Goal: Information Seeking & Learning: Learn about a topic

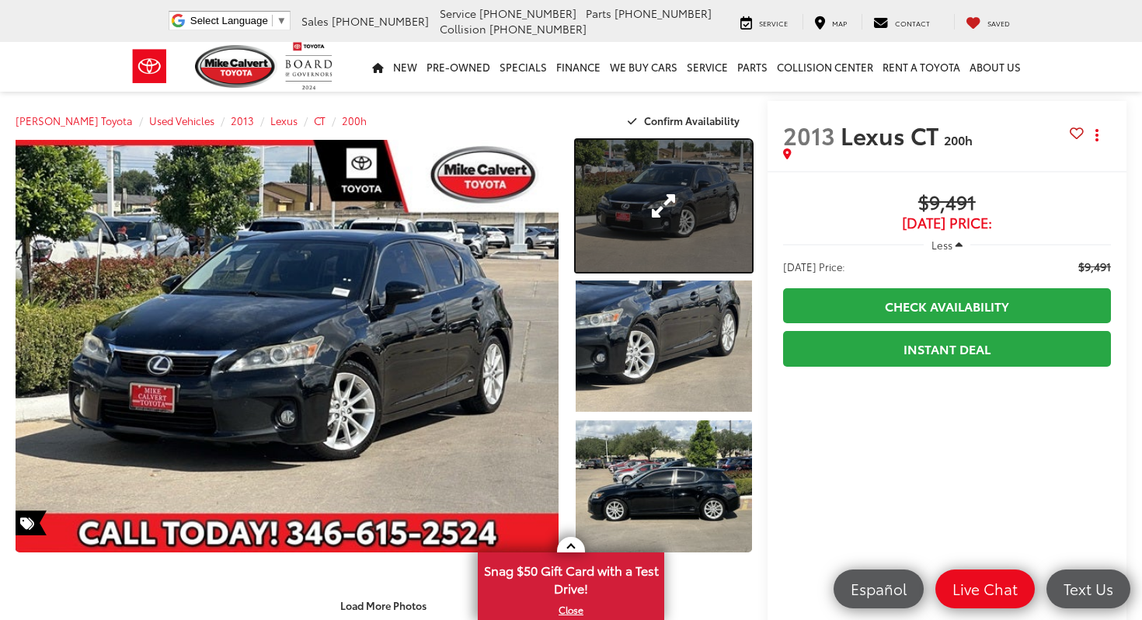
click at [664, 237] on link "Expand Photo 1" at bounding box center [664, 206] width 176 height 132
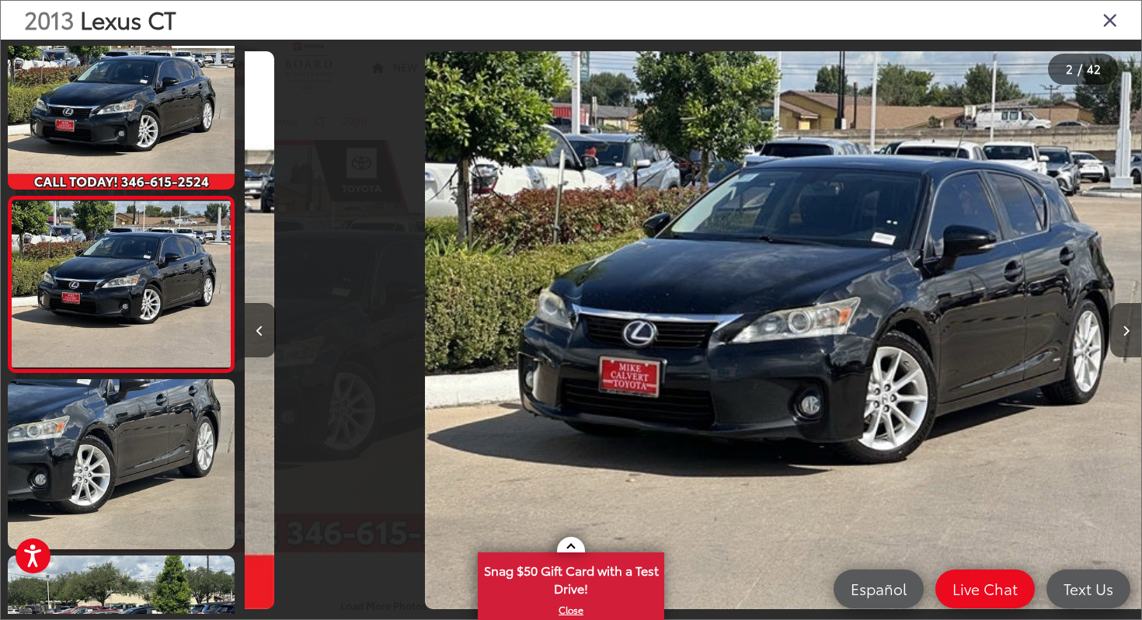
scroll to position [0, 896]
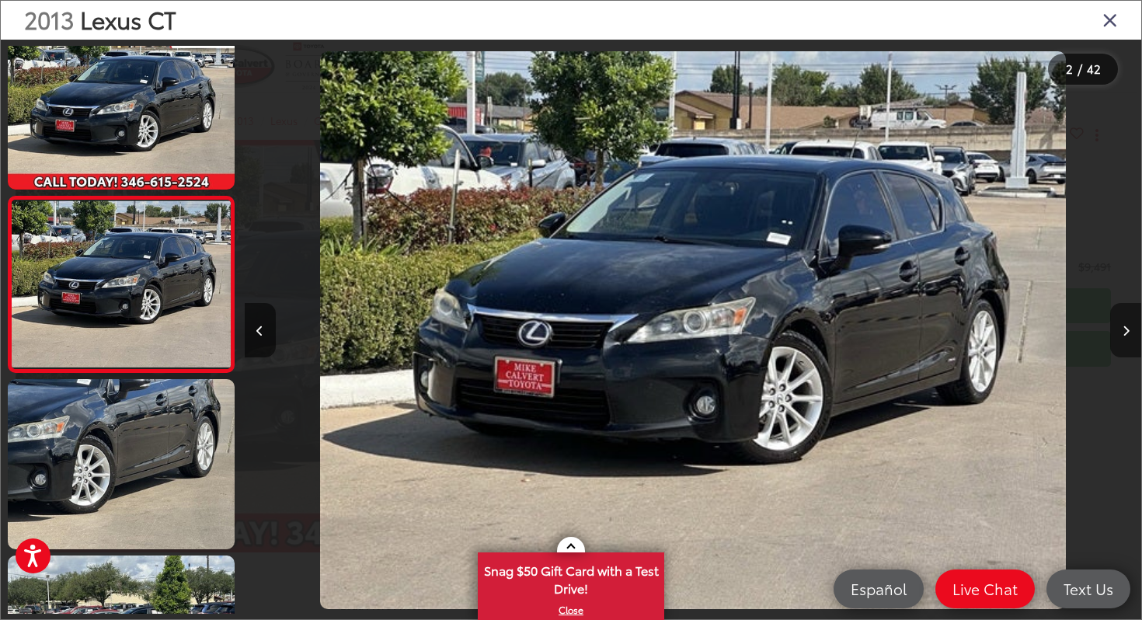
click at [1125, 324] on button "Next image" at bounding box center [1125, 330] width 31 height 54
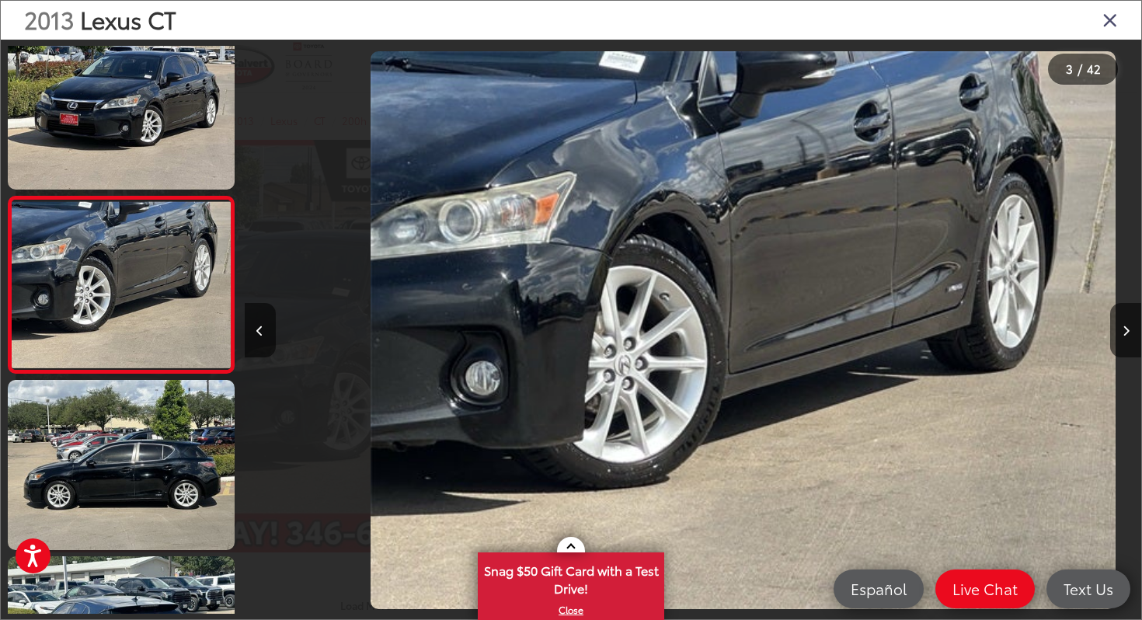
scroll to position [0, 1793]
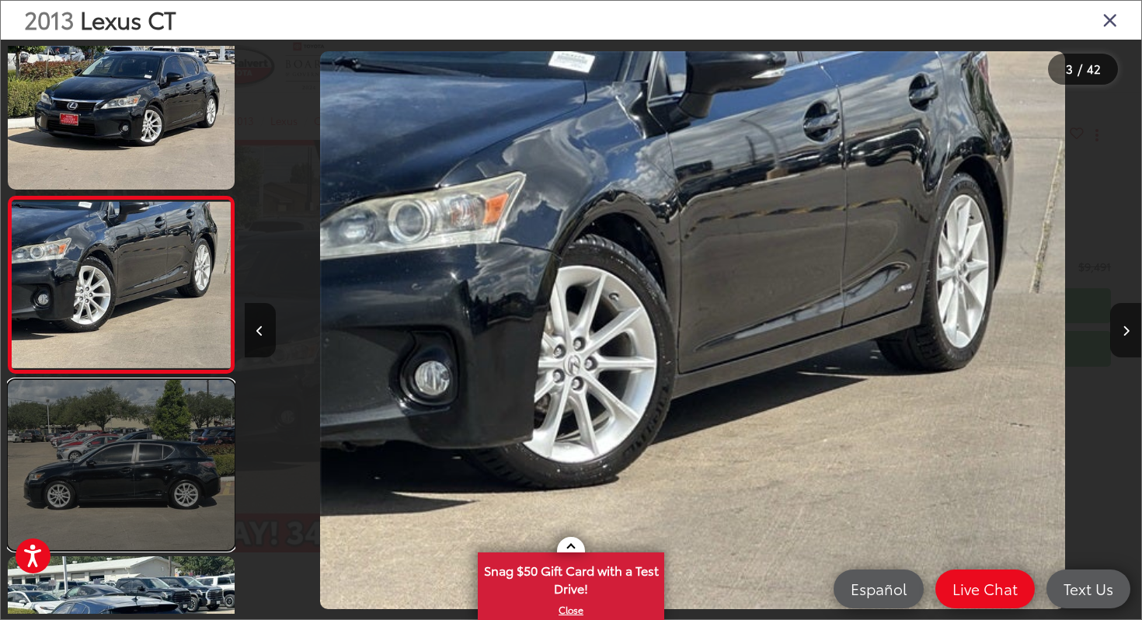
click at [64, 397] on link at bounding box center [121, 465] width 227 height 170
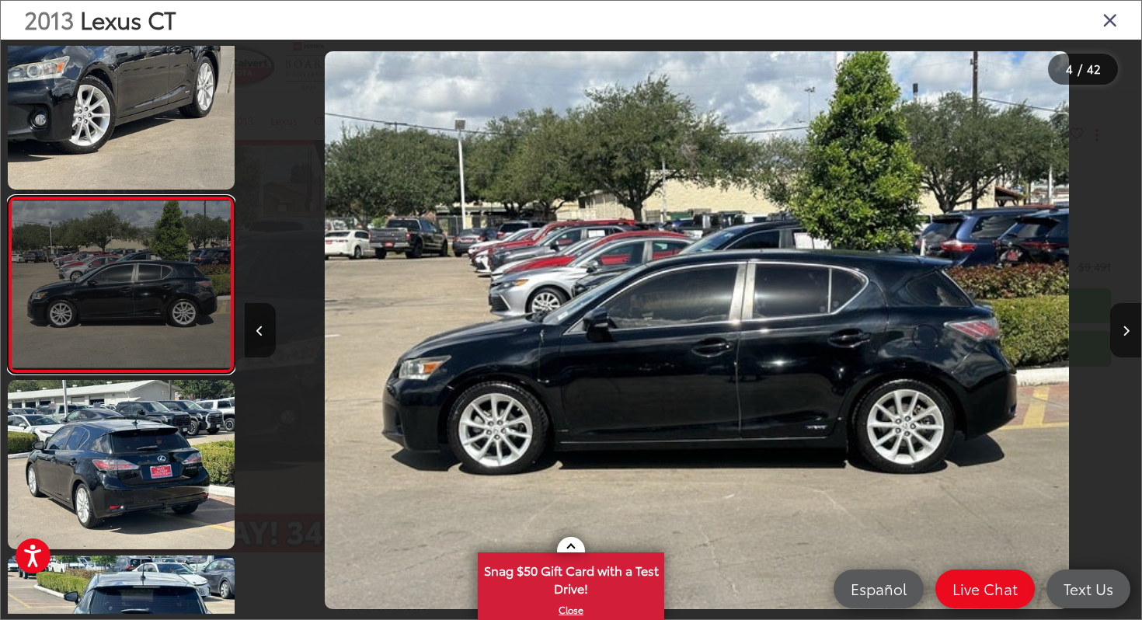
scroll to position [0, 2690]
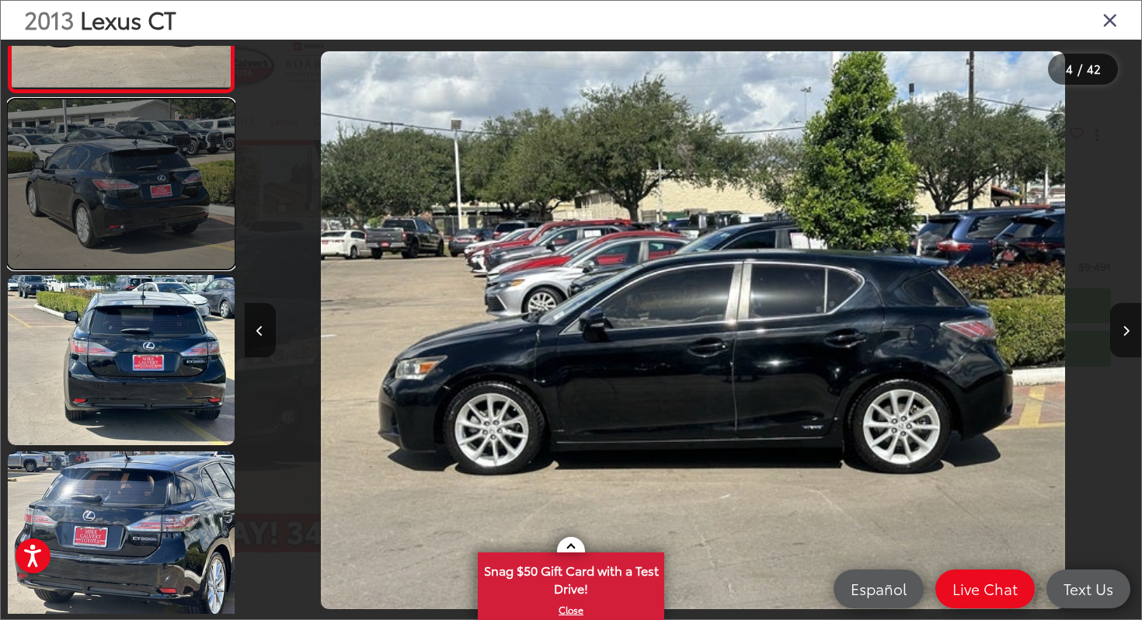
click at [102, 187] on link at bounding box center [121, 184] width 227 height 170
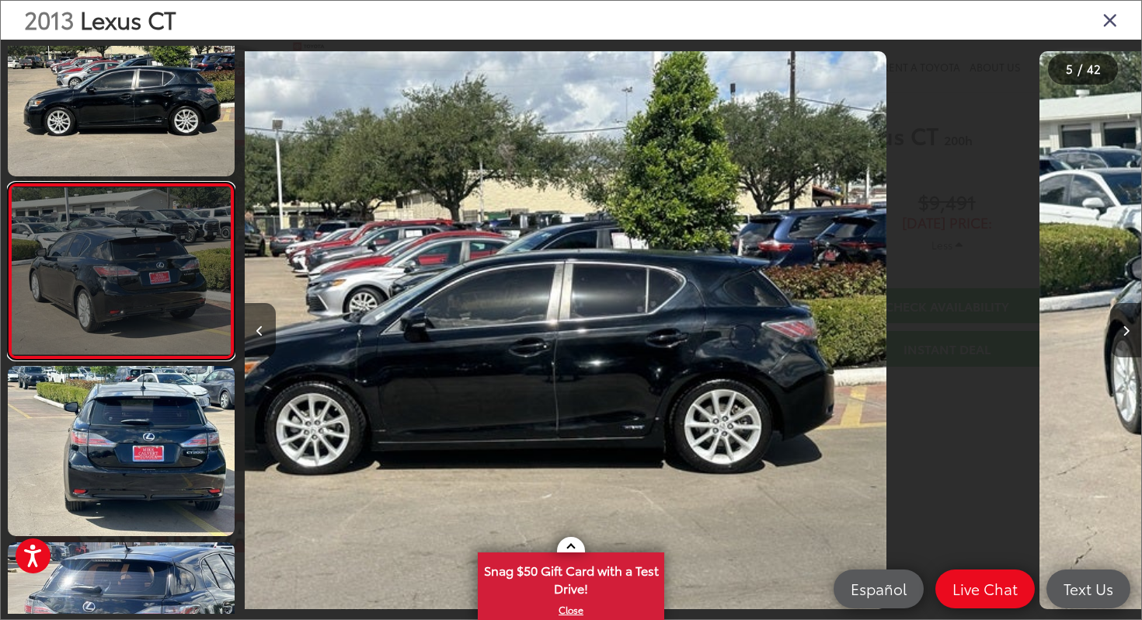
scroll to position [555, 0]
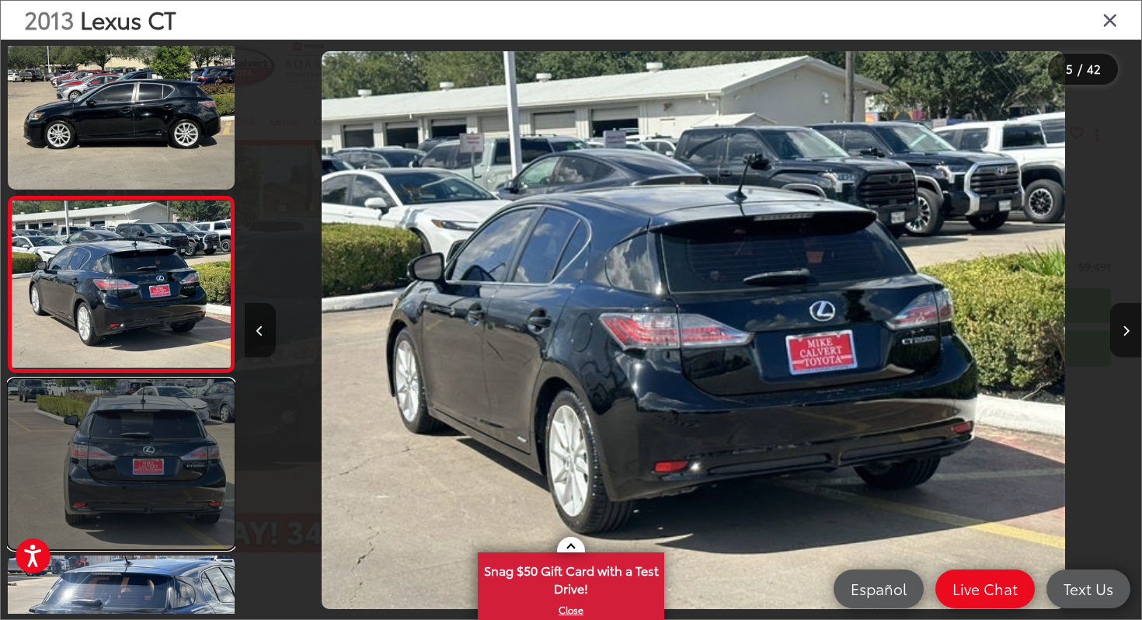
click at [85, 398] on link at bounding box center [121, 464] width 227 height 170
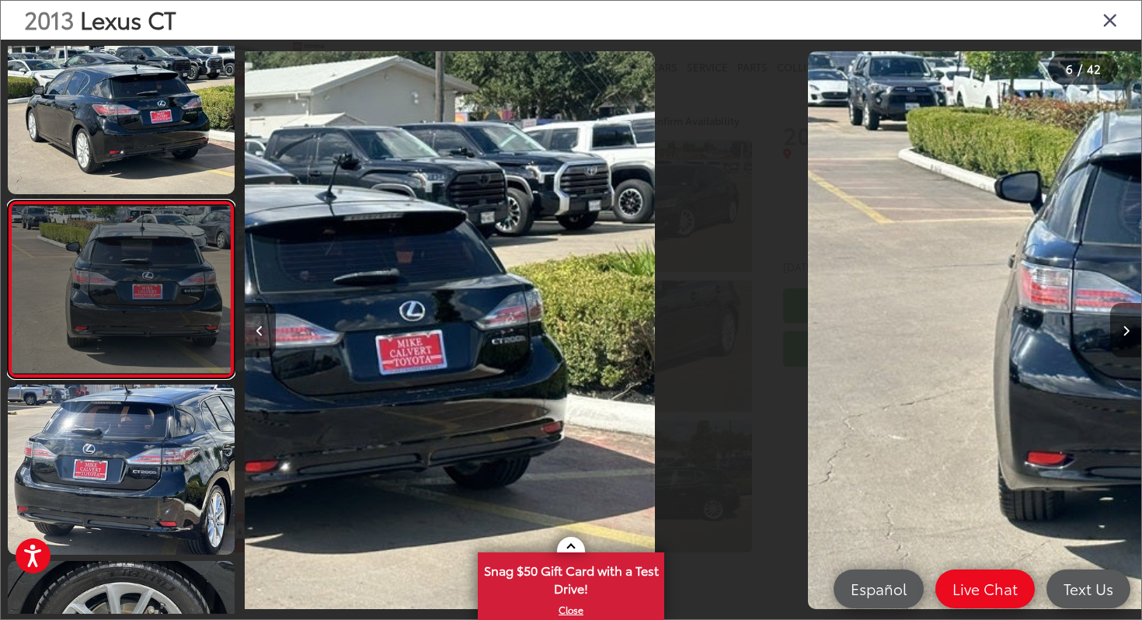
scroll to position [731, 0]
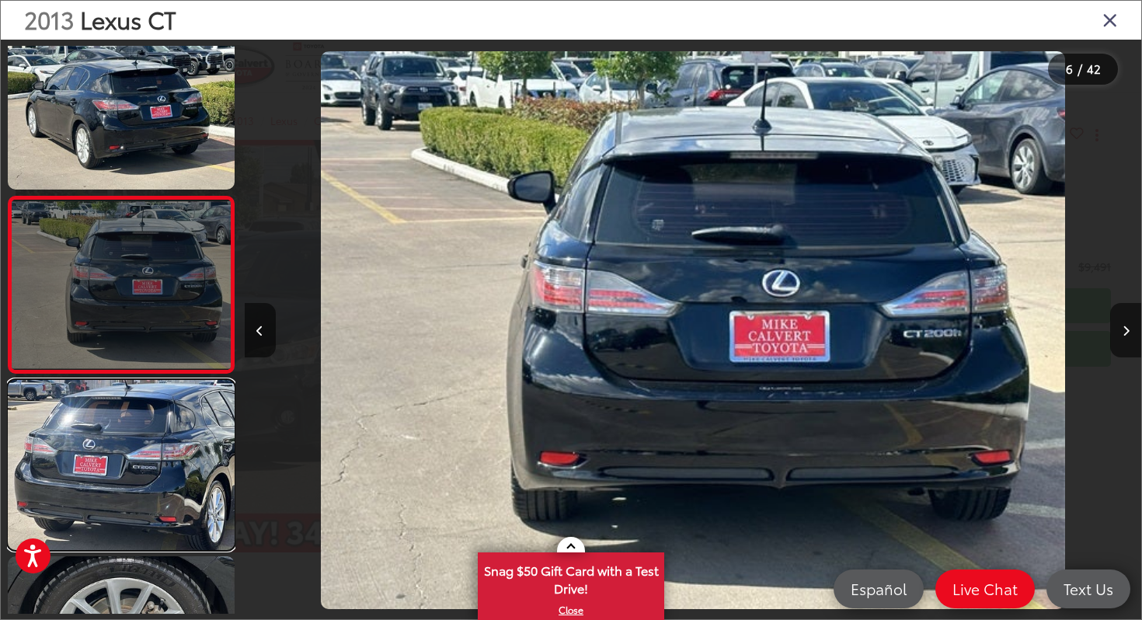
click at [85, 398] on link at bounding box center [121, 465] width 227 height 170
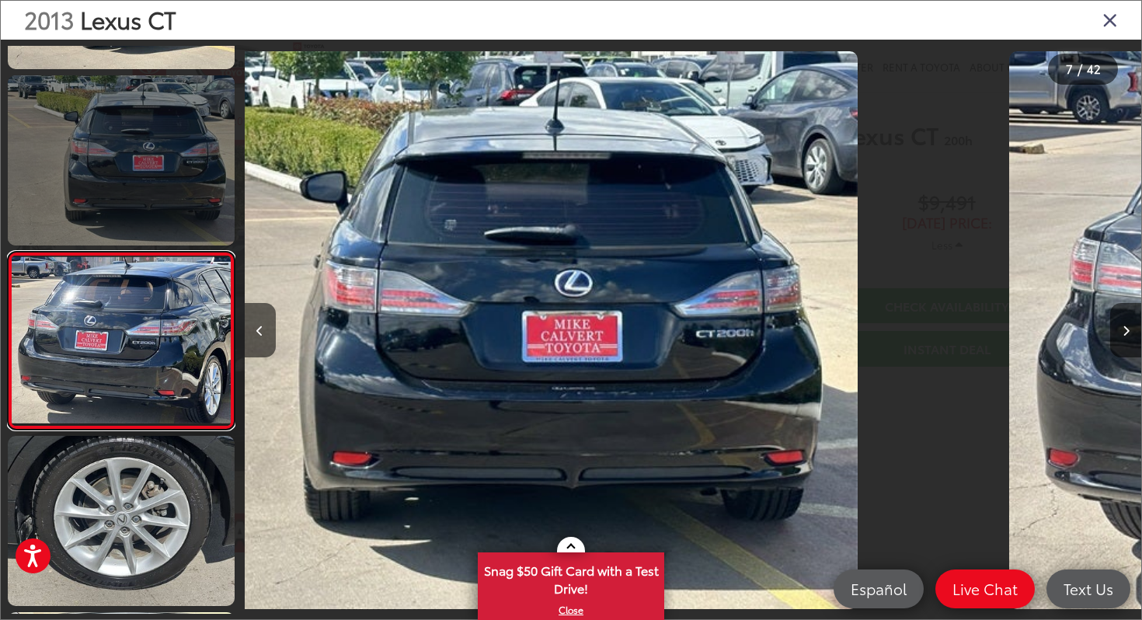
scroll to position [907, 0]
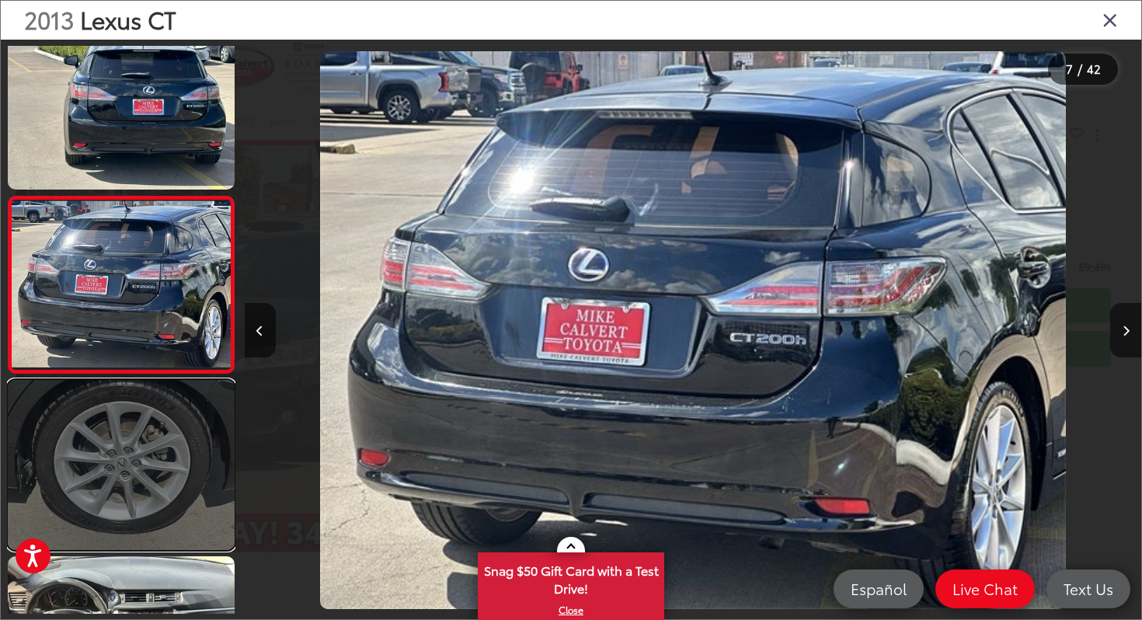
click at [87, 416] on link at bounding box center [121, 465] width 227 height 170
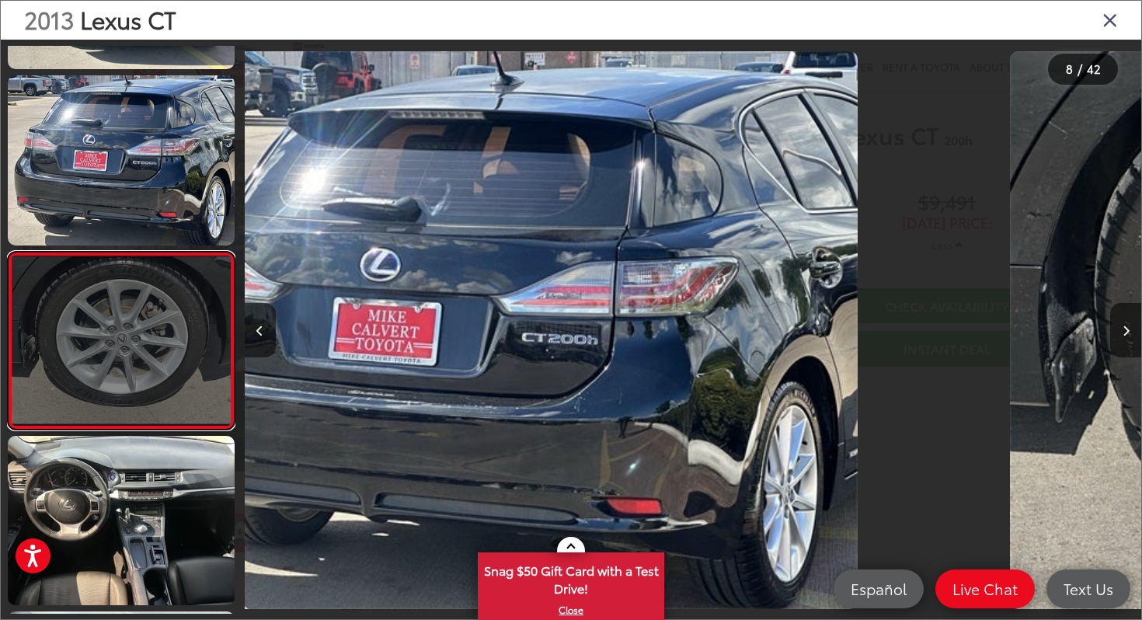
scroll to position [0, 0]
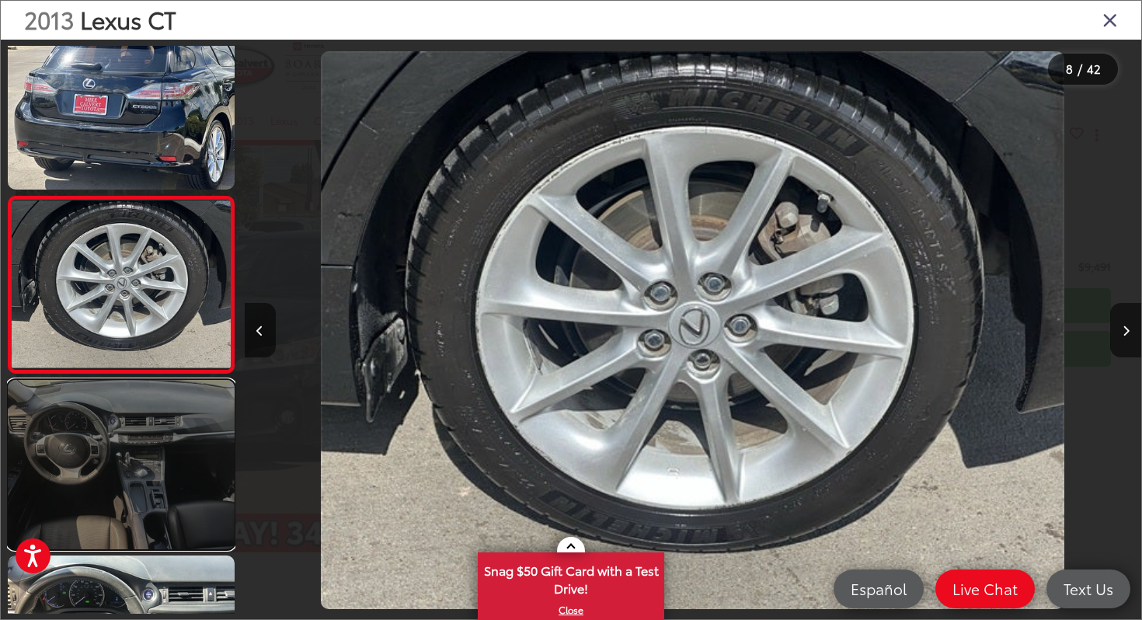
click at [106, 537] on link at bounding box center [121, 465] width 227 height 170
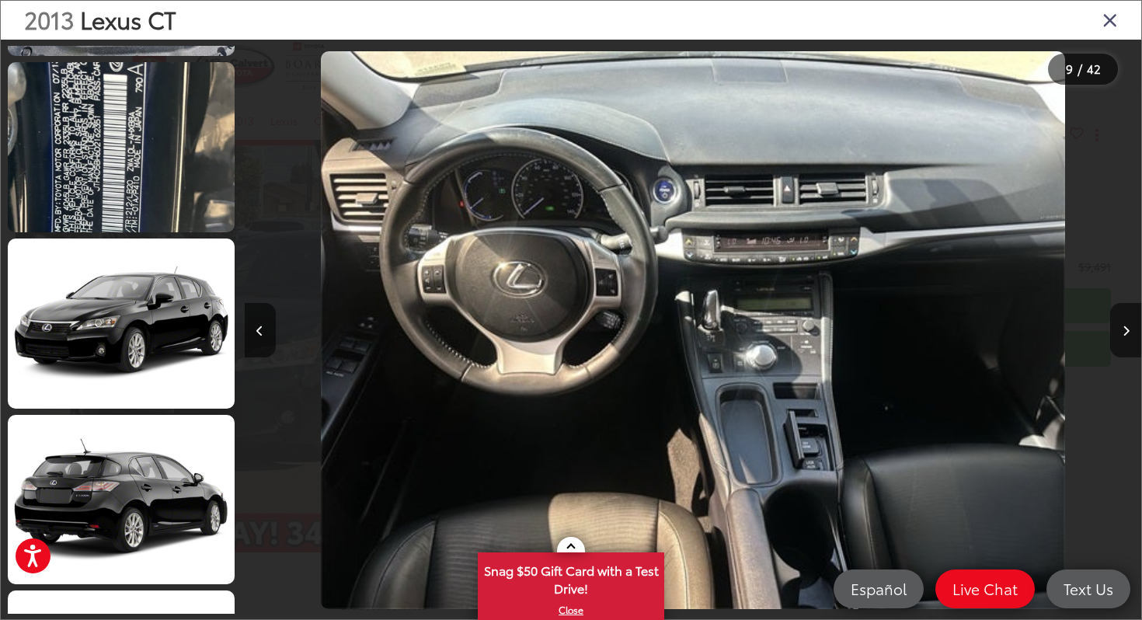
click at [1109, 20] on icon "Close gallery" at bounding box center [1110, 19] width 16 height 20
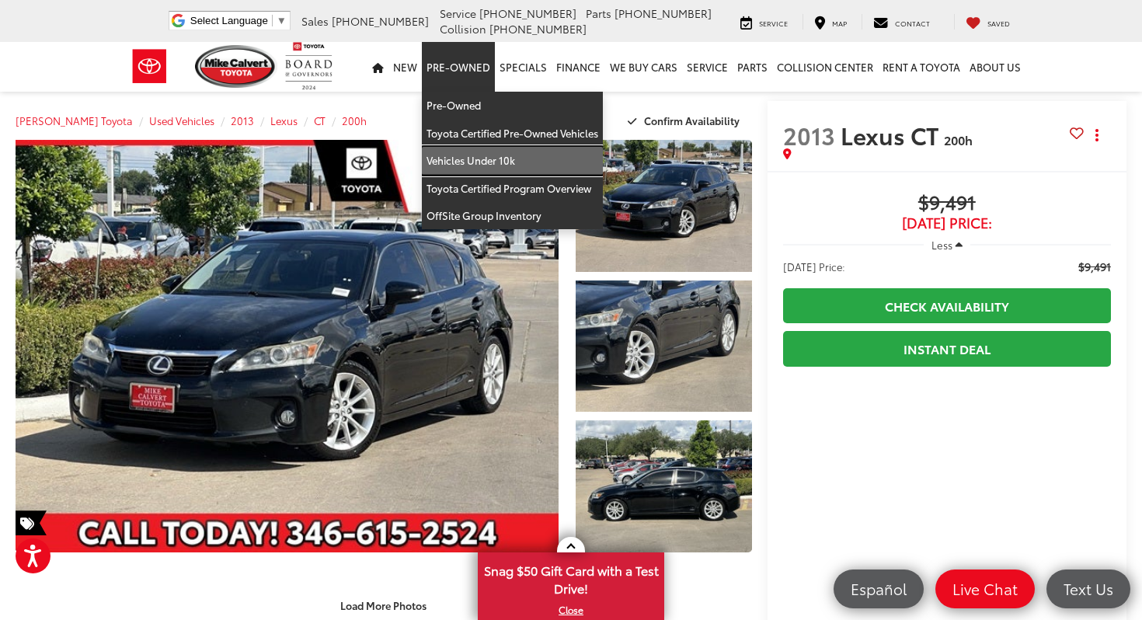
click at [459, 165] on link "Vehicles Under 10k" at bounding box center [512, 161] width 181 height 28
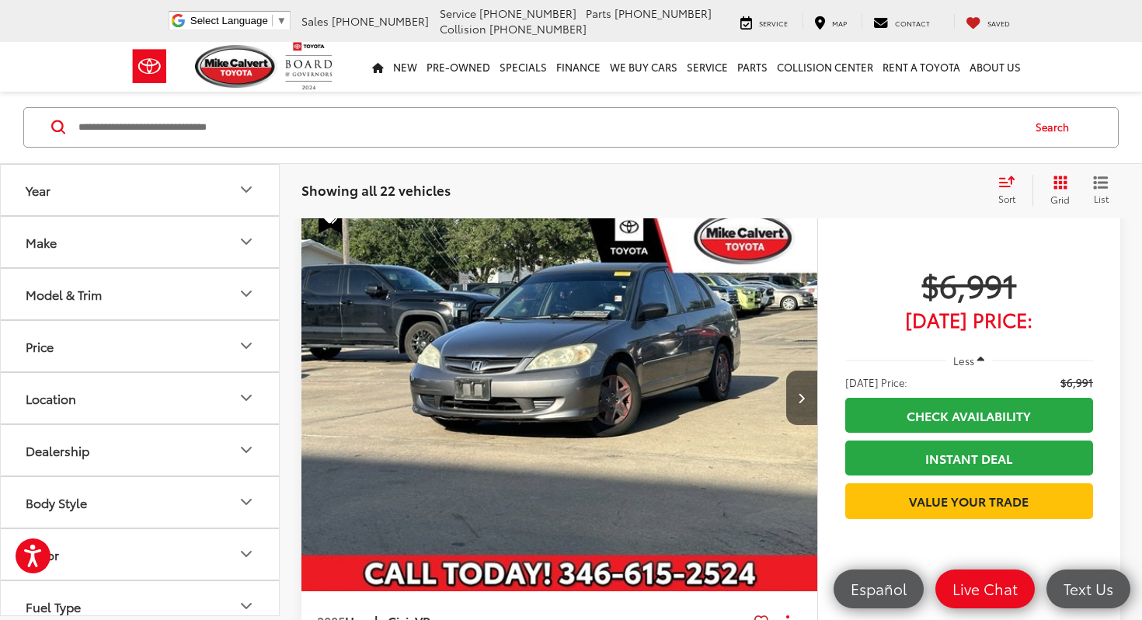
scroll to position [1302, 0]
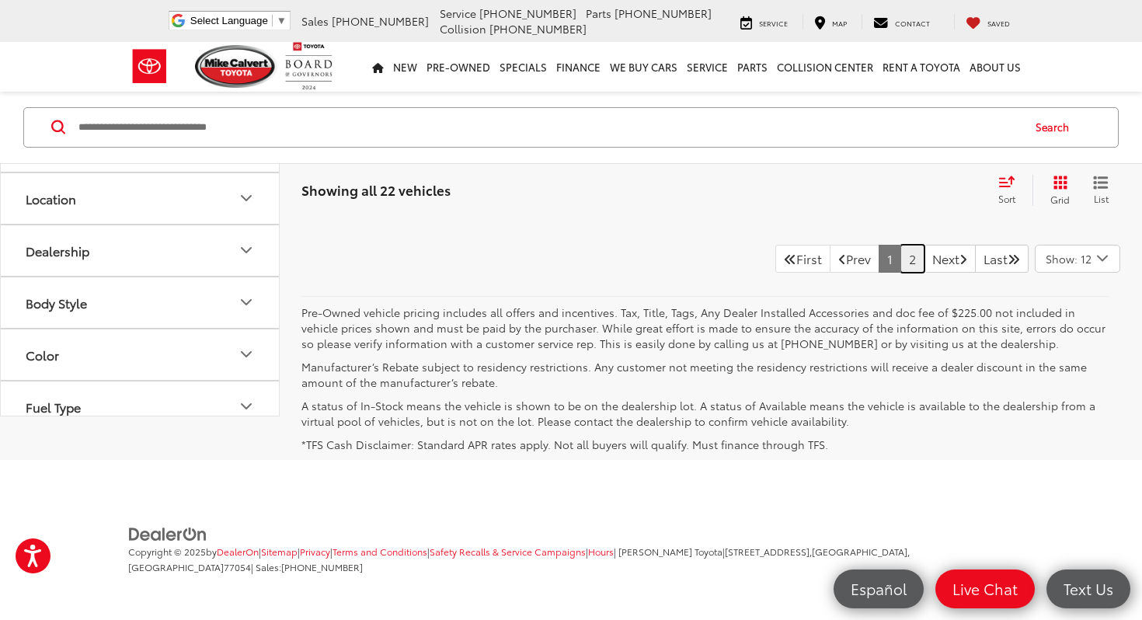
click at [900, 273] on link "2" at bounding box center [912, 259] width 24 height 28
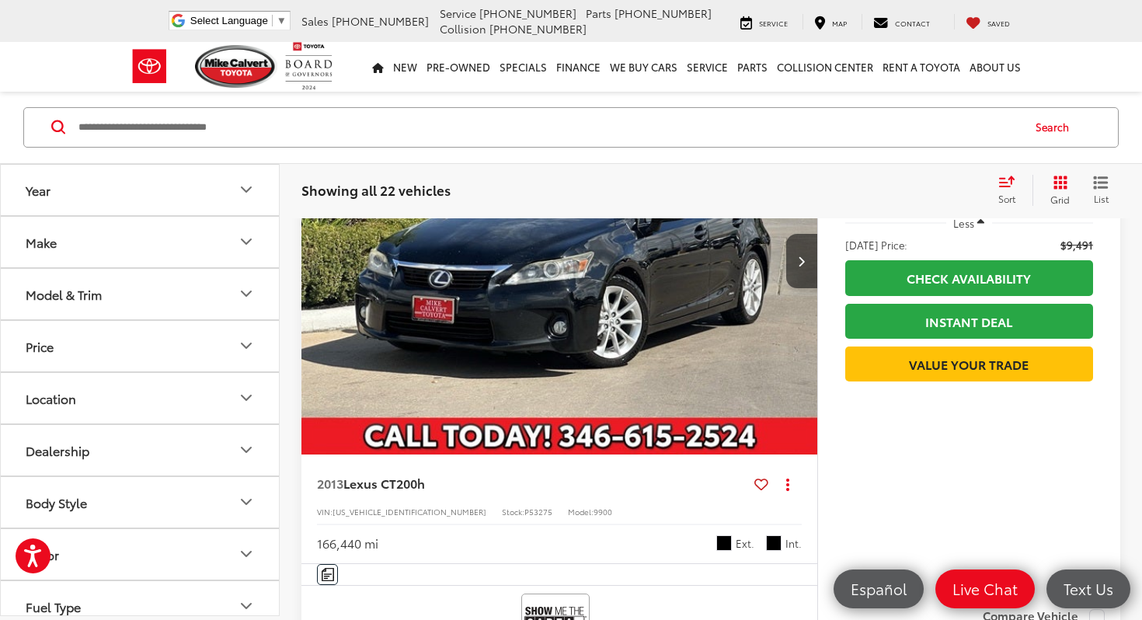
scroll to position [2505, 0]
